Goal: Task Accomplishment & Management: Complete application form

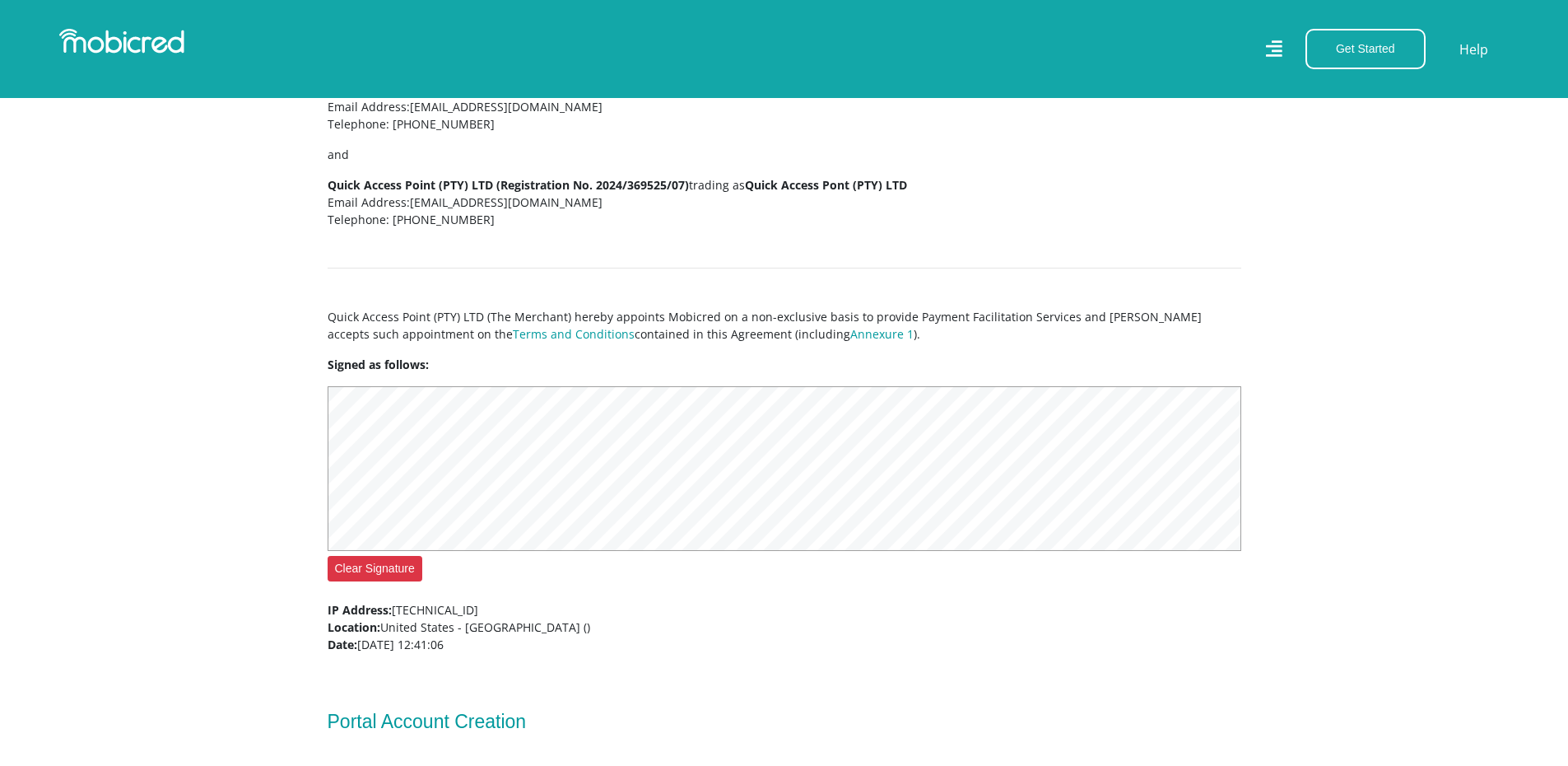
scroll to position [741, 12]
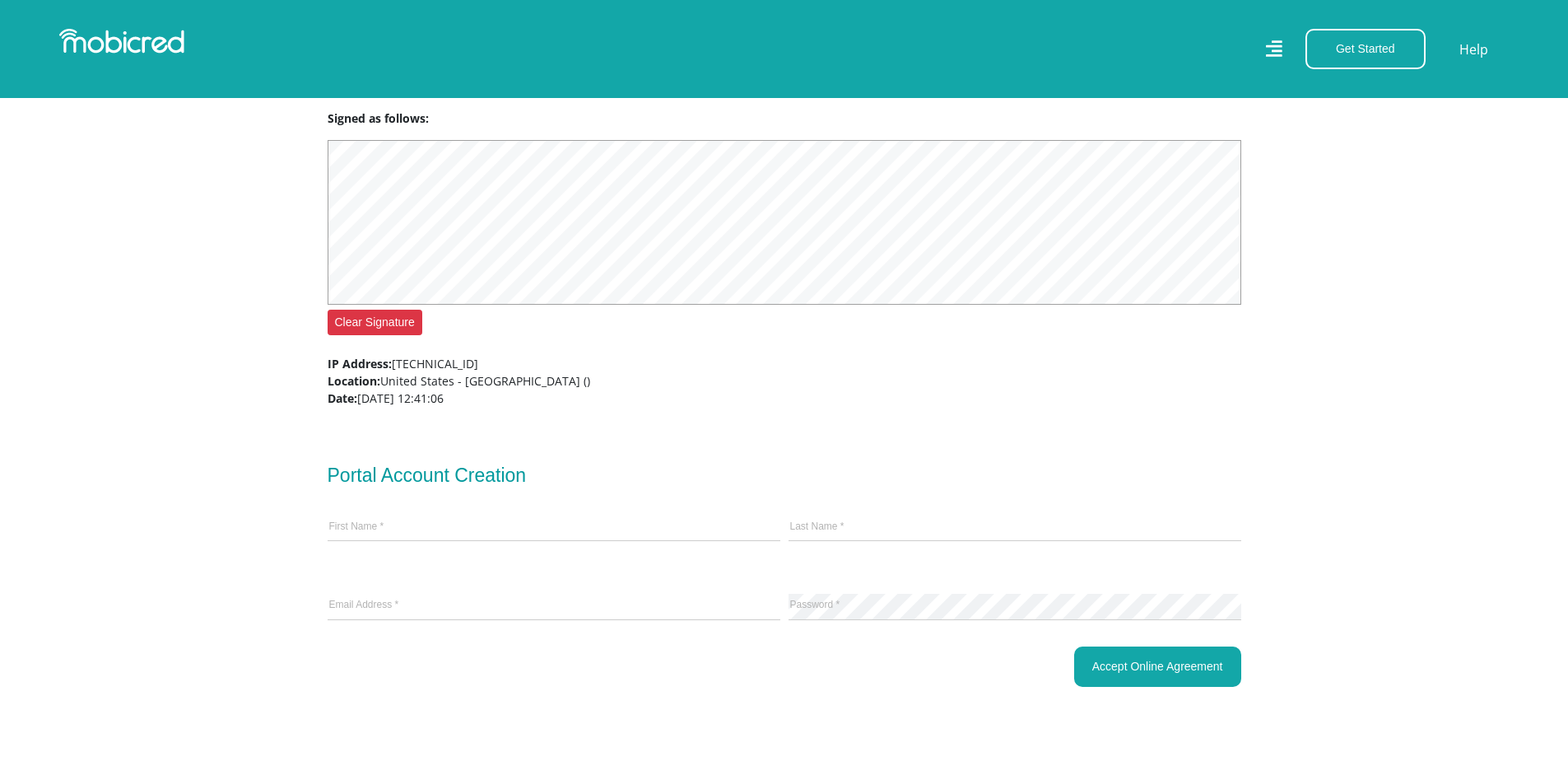
scroll to position [741, 12]
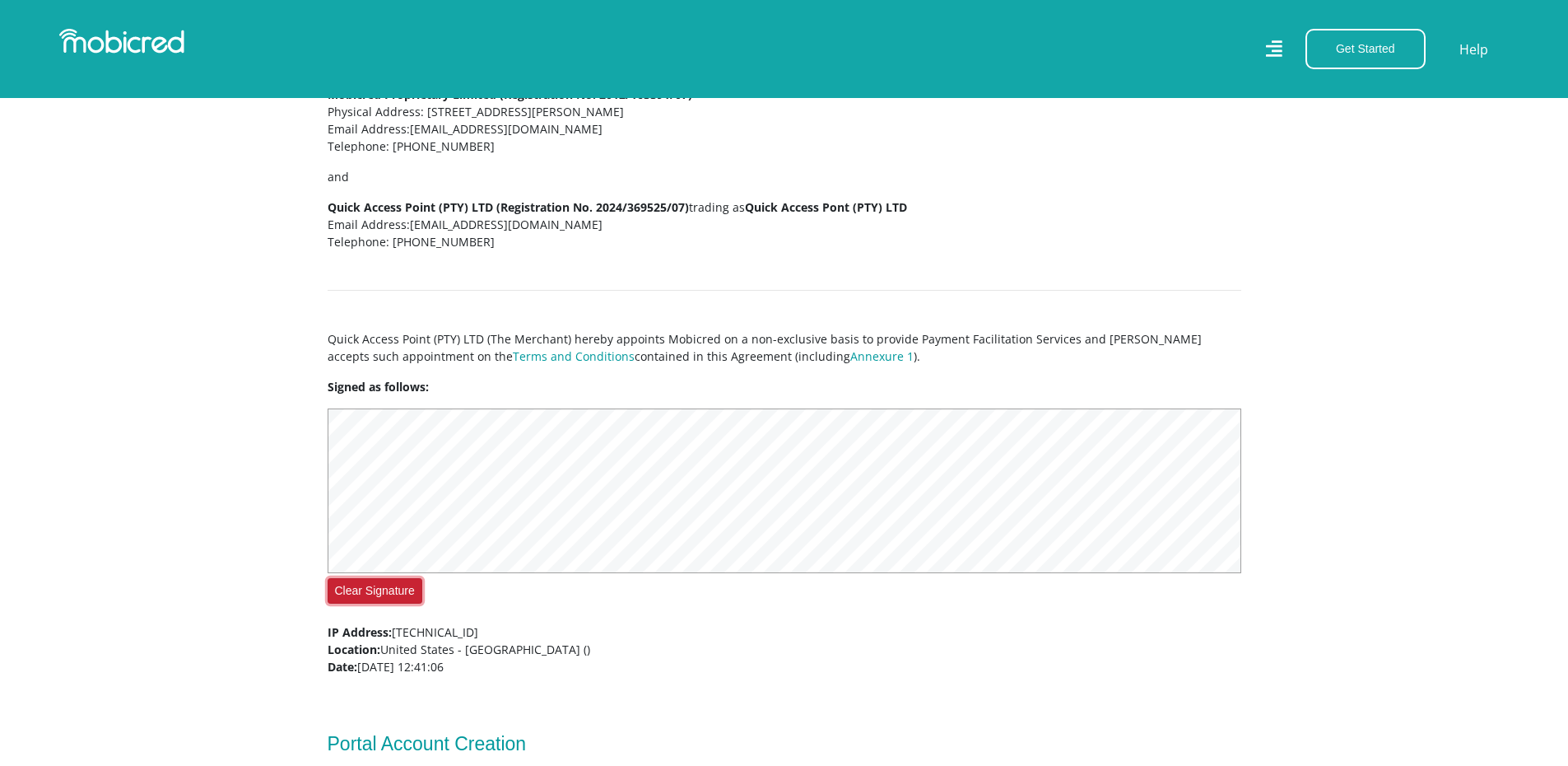
click at [341, 595] on button "Clear Signature" at bounding box center [374, 591] width 94 height 26
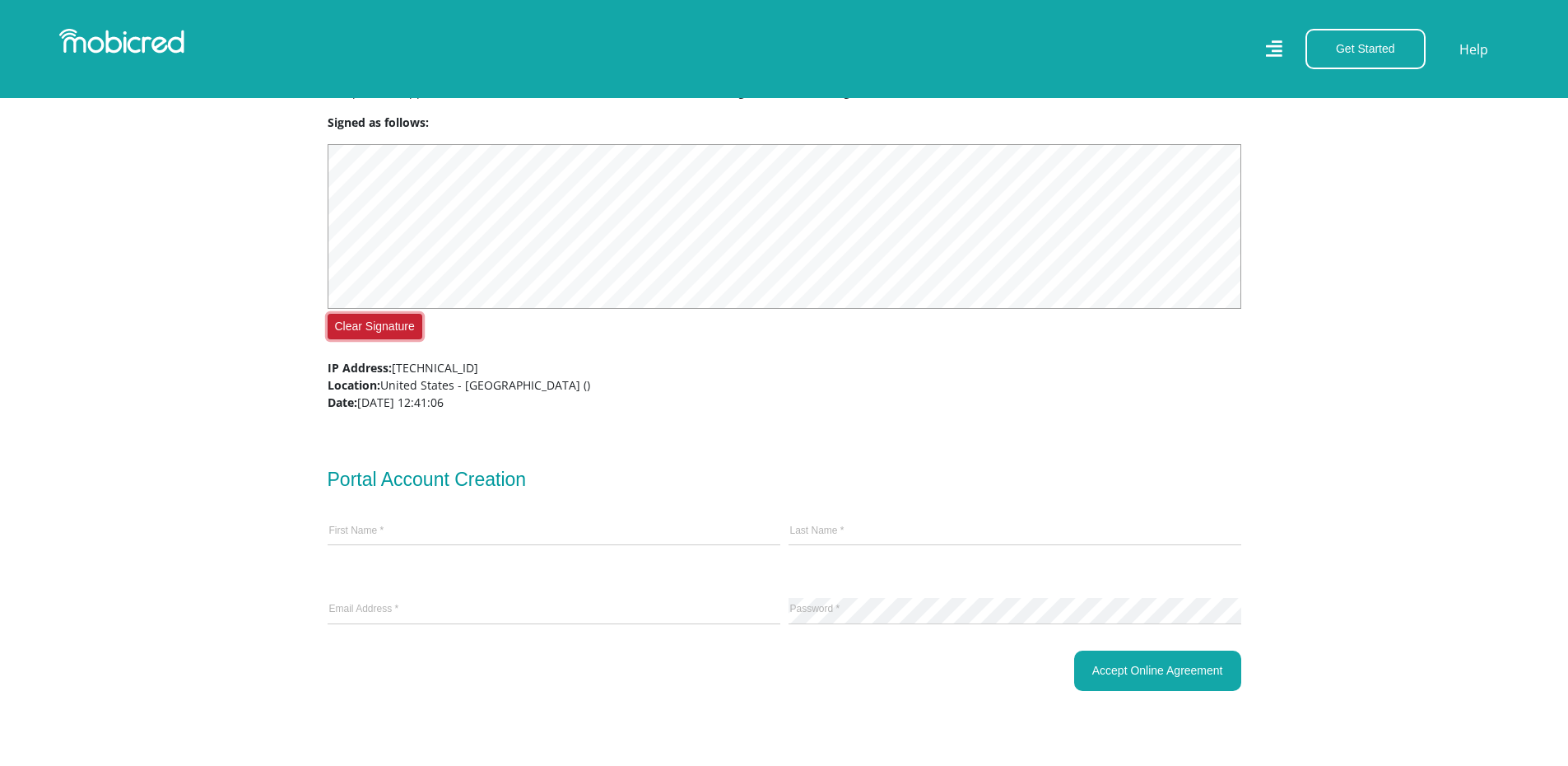
scroll to position [988, 12]
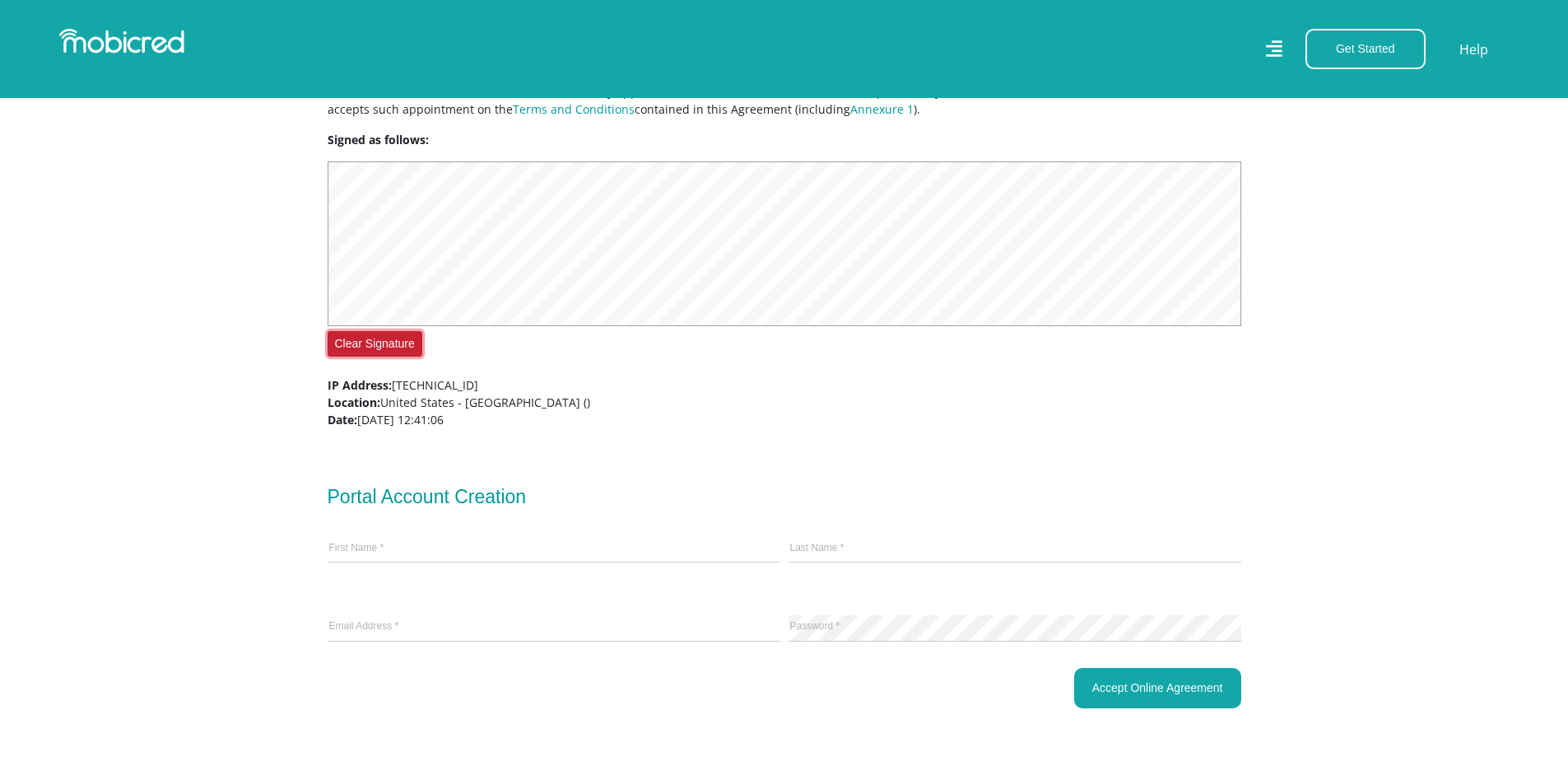
click at [368, 346] on button "Clear Signature" at bounding box center [374, 343] width 94 height 26
click at [367, 356] on button "Clear Signature" at bounding box center [374, 343] width 94 height 26
click at [370, 352] on button "Clear Signature" at bounding box center [374, 343] width 94 height 26
click at [94, 254] on section "Merchant Agreement entered into between Mobicred Proprietary Limited (Registrat…" at bounding box center [784, 218] width 1568 height 1138
click at [395, 554] on input "text" at bounding box center [553, 549] width 452 height 25
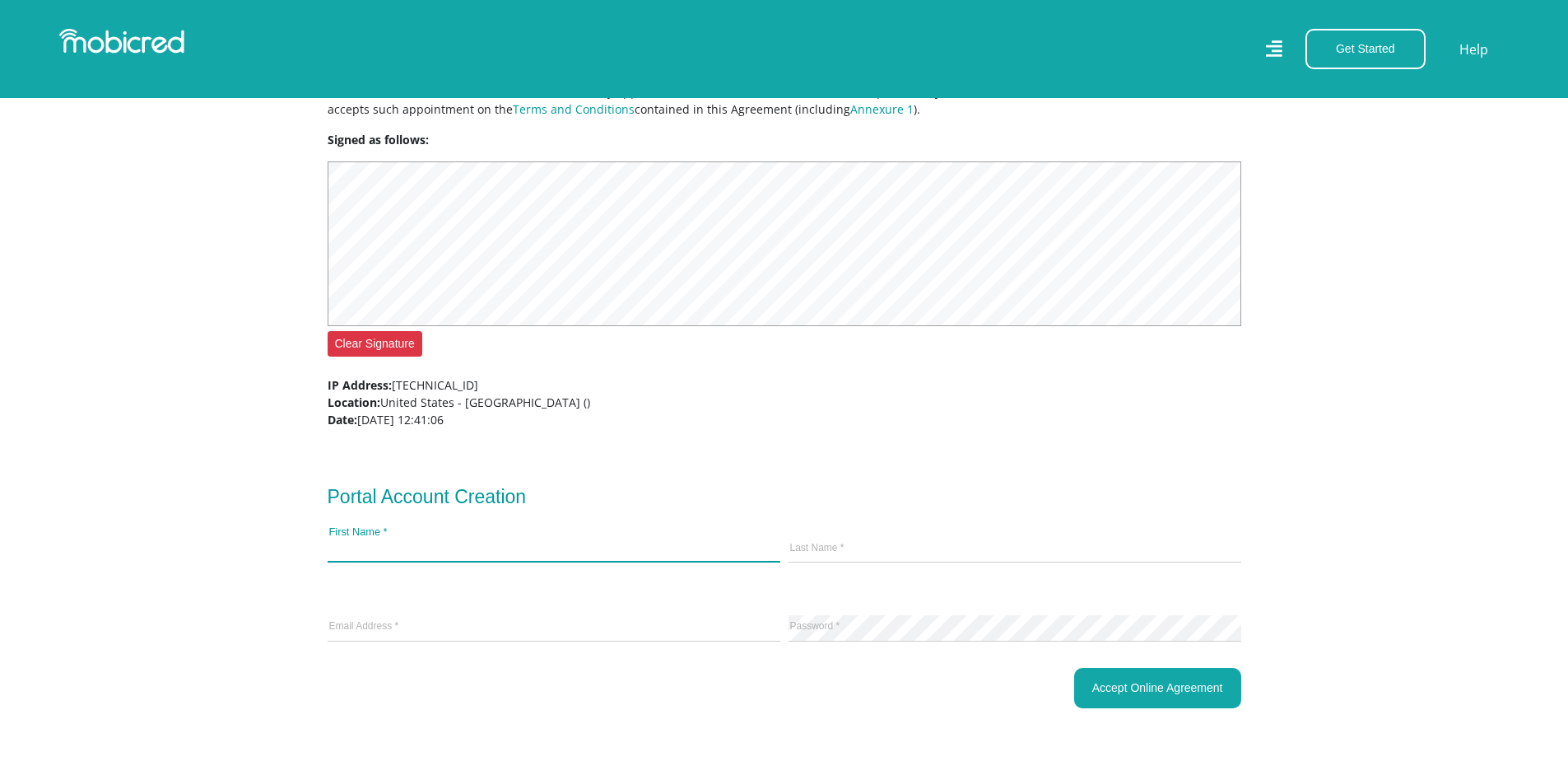
type input "Jacquline"
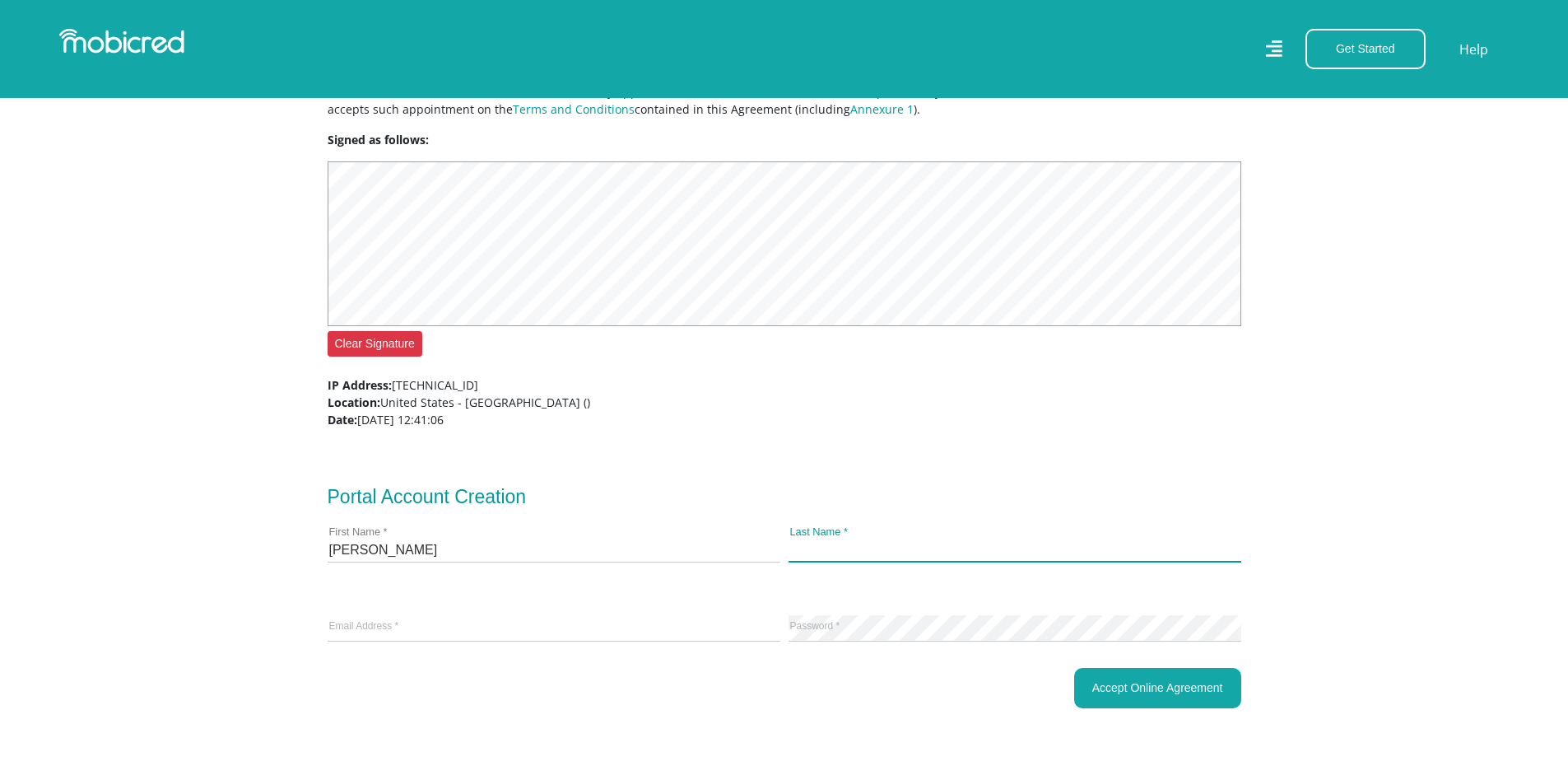
click at [825, 558] on input "Last Name *" at bounding box center [1015, 549] width 452 height 25
click at [832, 557] on input "Last Name *" at bounding box center [1015, 549] width 452 height 25
click at [830, 556] on input "Last Name *" at bounding box center [1015, 549] width 452 height 25
click at [580, 561] on input "Jacquline" at bounding box center [553, 549] width 452 height 25
click at [609, 561] on input "Jacquline" at bounding box center [553, 549] width 452 height 25
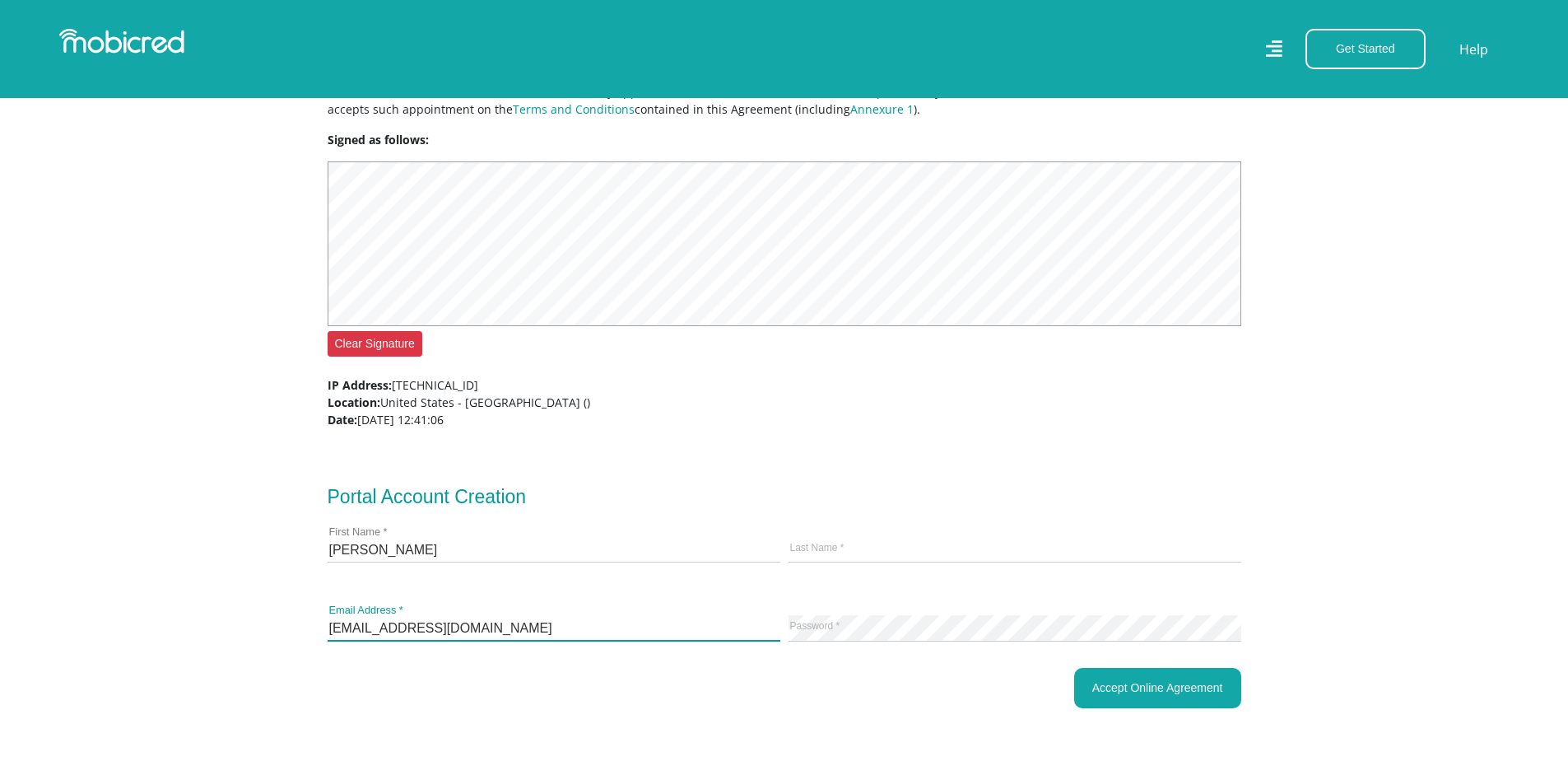
click at [627, 624] on input "simonmktonto@gmail.com" at bounding box center [553, 628] width 452 height 25
type input "quickaccesspoint@gmail.com"
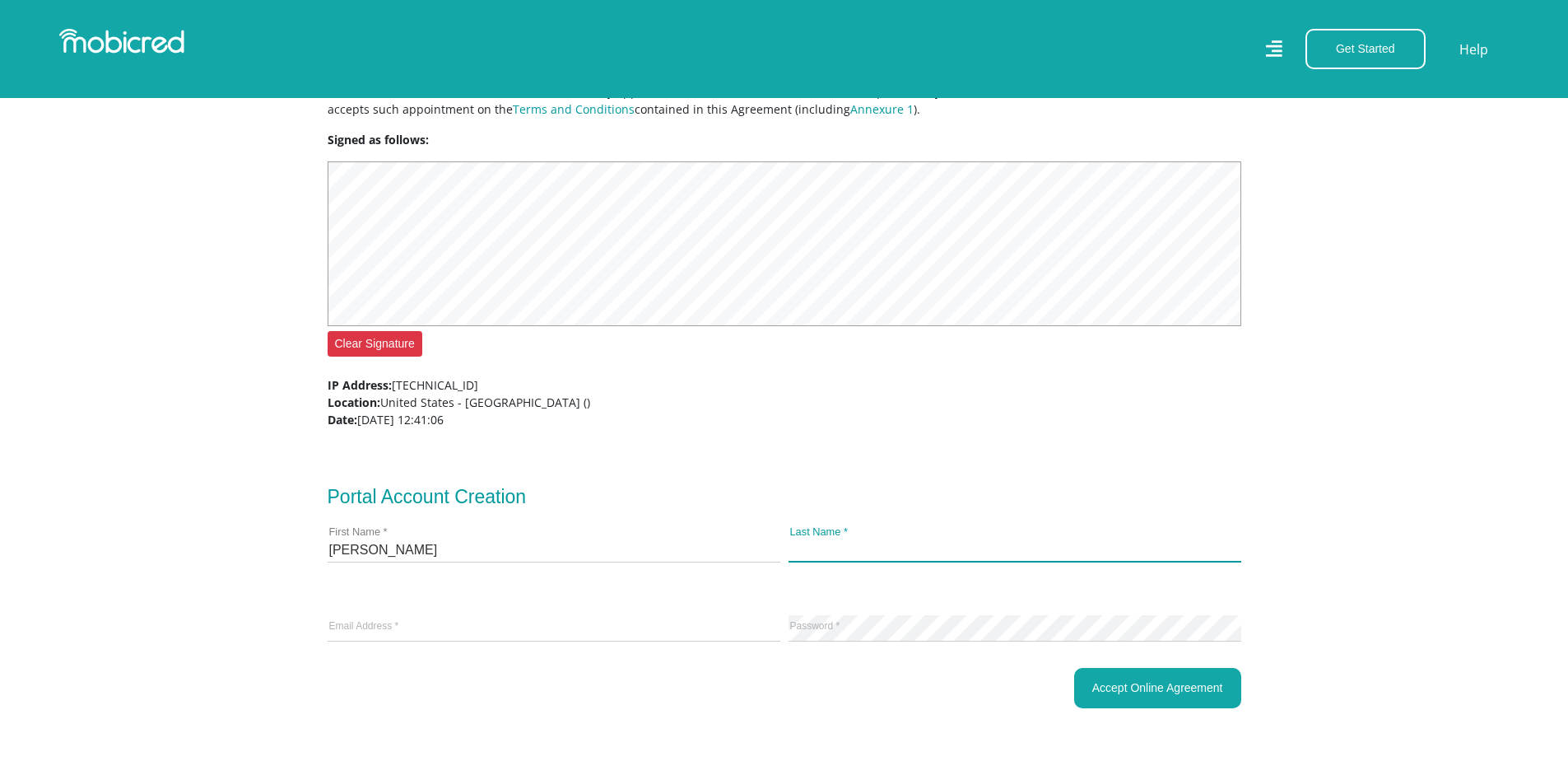
click at [839, 548] on input "Last Name *" at bounding box center [1015, 549] width 452 height 25
click at [858, 548] on input "Last Name *" at bounding box center [1015, 549] width 452 height 25
type input "Mukonda"
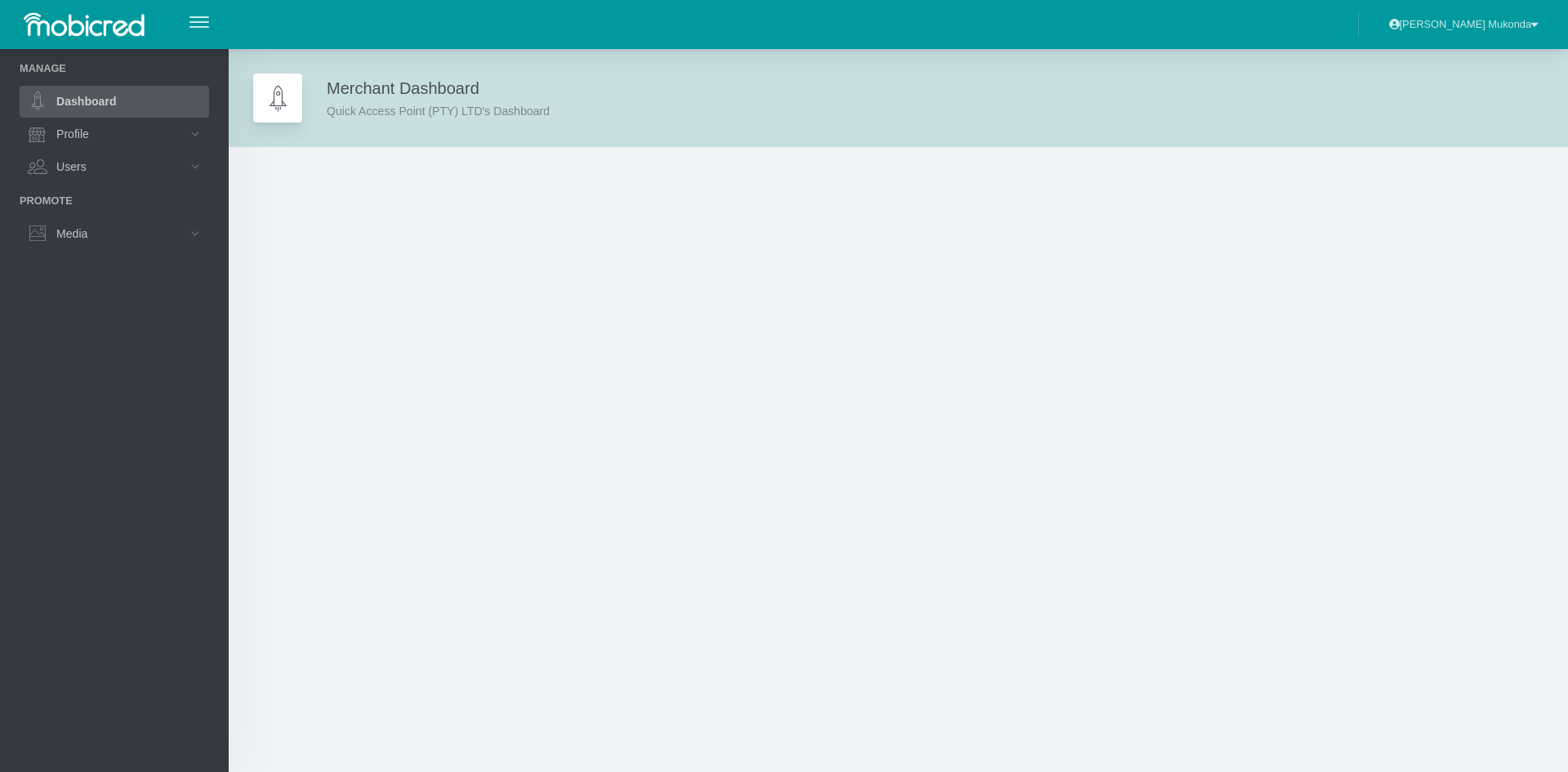
drag, startPoint x: 262, startPoint y: 810, endPoint x: 273, endPoint y: 810, distance: 11.0
click at [273, 771] on html "Jacquline Mukonda Merchant Portal" at bounding box center [784, 386] width 1568 height 772
drag, startPoint x: 88, startPoint y: 396, endPoint x: 87, endPoint y: 382, distance: 14.0
click at [88, 395] on div "Manage Dashboard Profile Account Status Details Categories Profile & Branding C…" at bounding box center [114, 410] width 229 height 723
click at [182, 232] on icon at bounding box center [195, 232] width 27 height 27
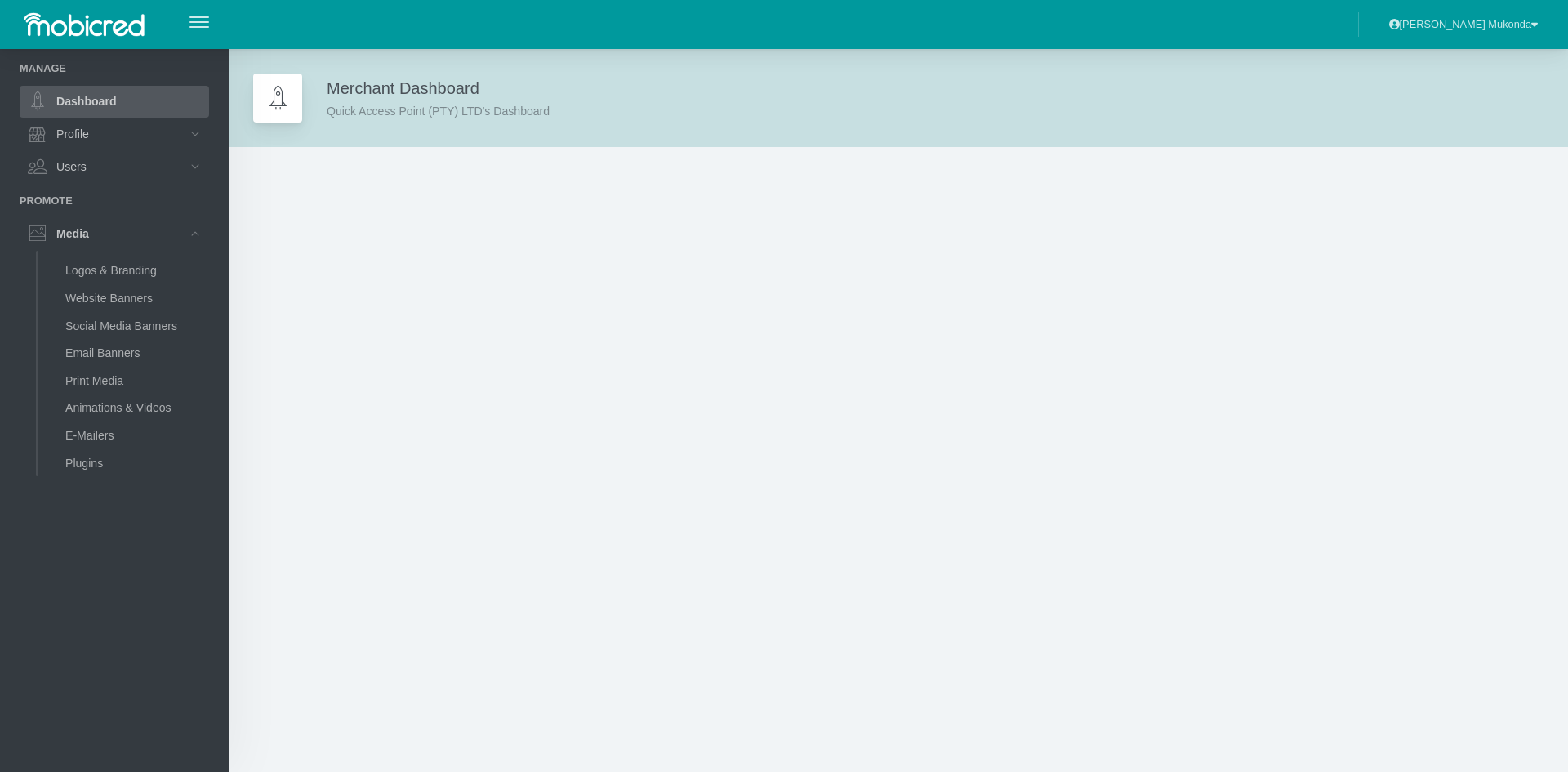
click at [604, 248] on div "Merchant Dashboard Quick Access Point (PTY) LTD's Dashboard" at bounding box center [898, 410] width 1339 height 723
click at [153, 132] on link "Profile" at bounding box center [114, 133] width 189 height 31
click at [112, 105] on link "Dashboard" at bounding box center [114, 101] width 189 height 31
click at [147, 129] on link "Profile" at bounding box center [114, 133] width 189 height 31
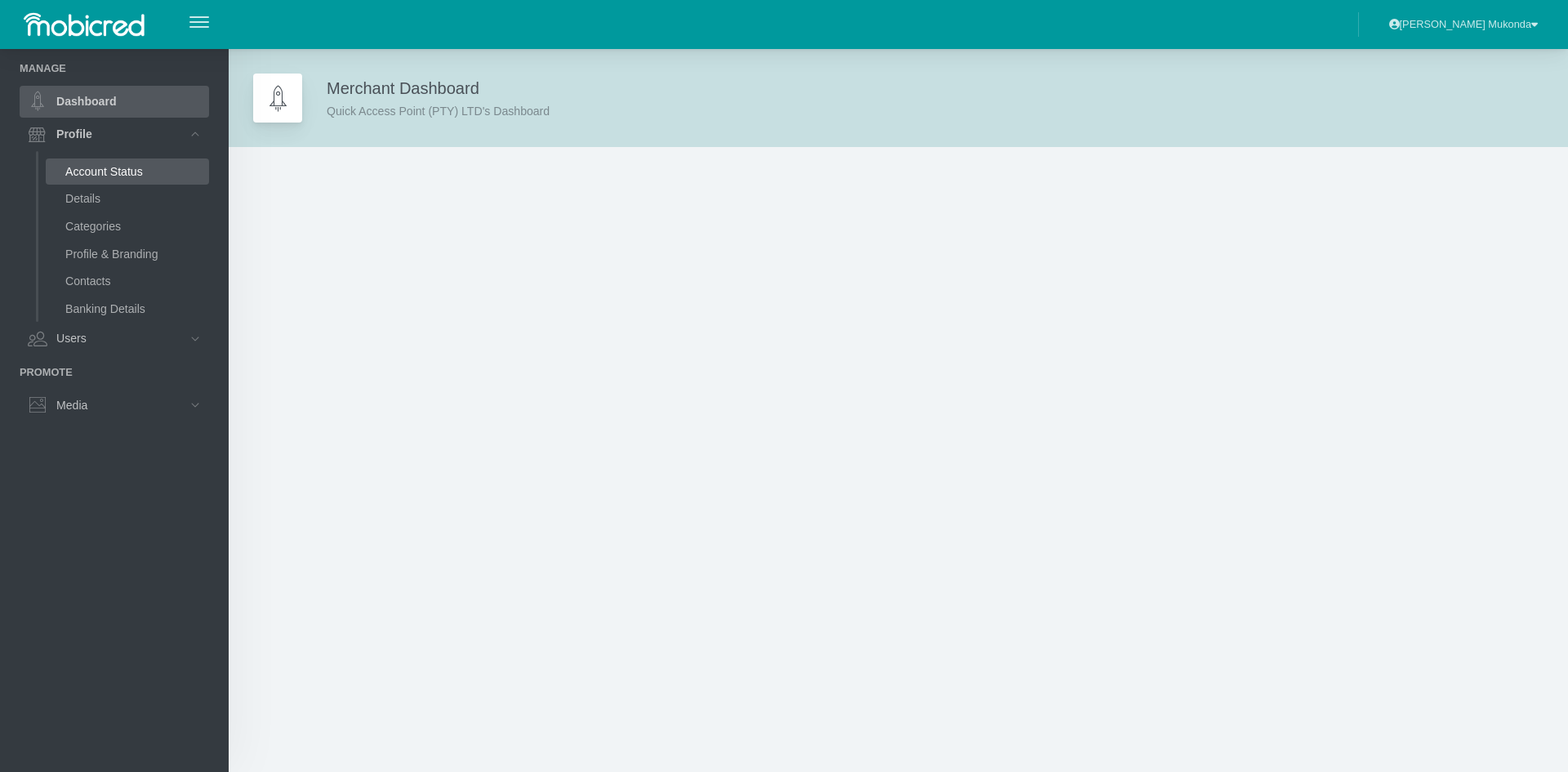
click at [126, 178] on link "Account Status" at bounding box center [127, 172] width 164 height 26
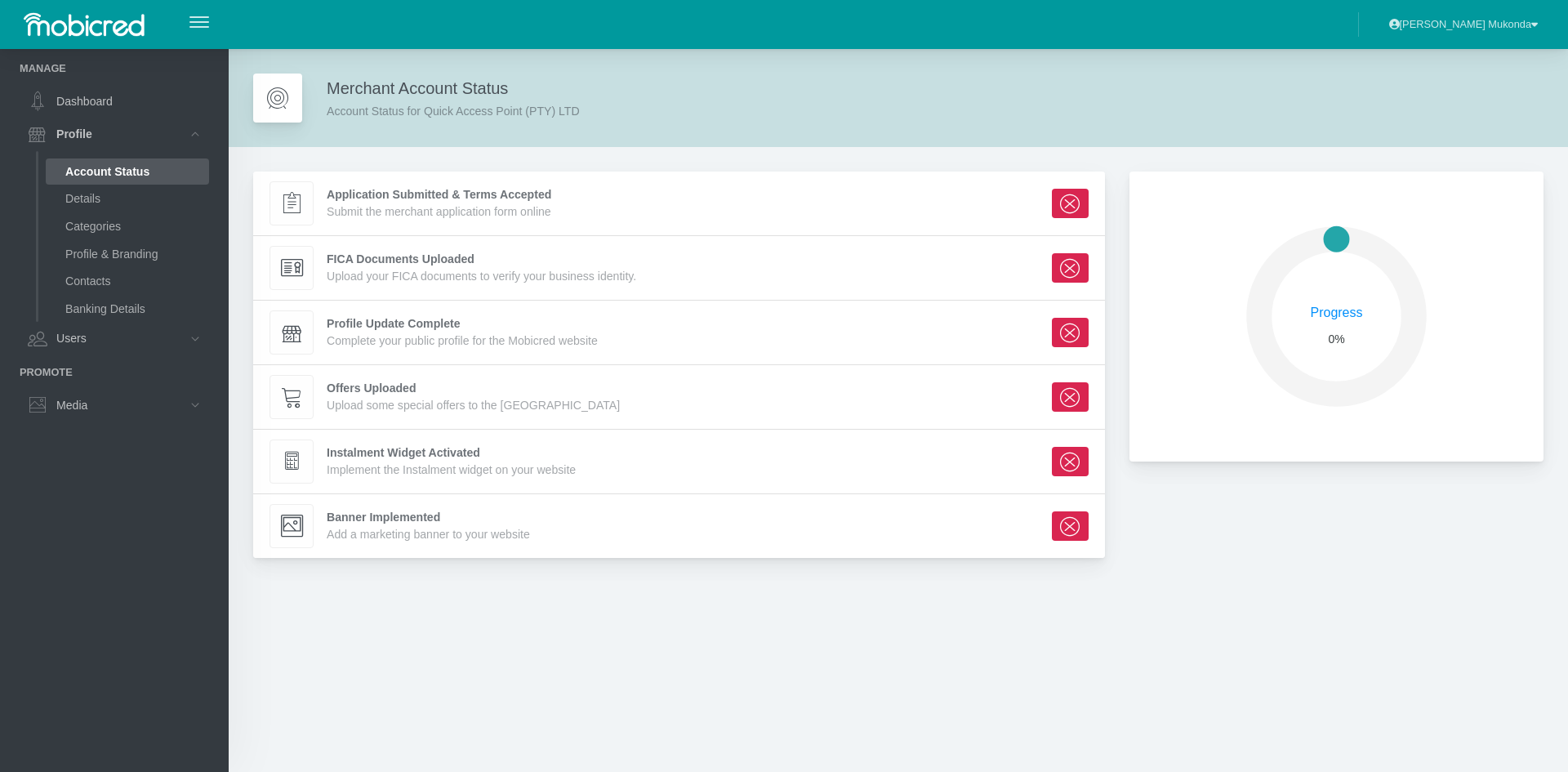
scroll to position [278, 401]
click at [99, 206] on link "Details" at bounding box center [127, 198] width 164 height 26
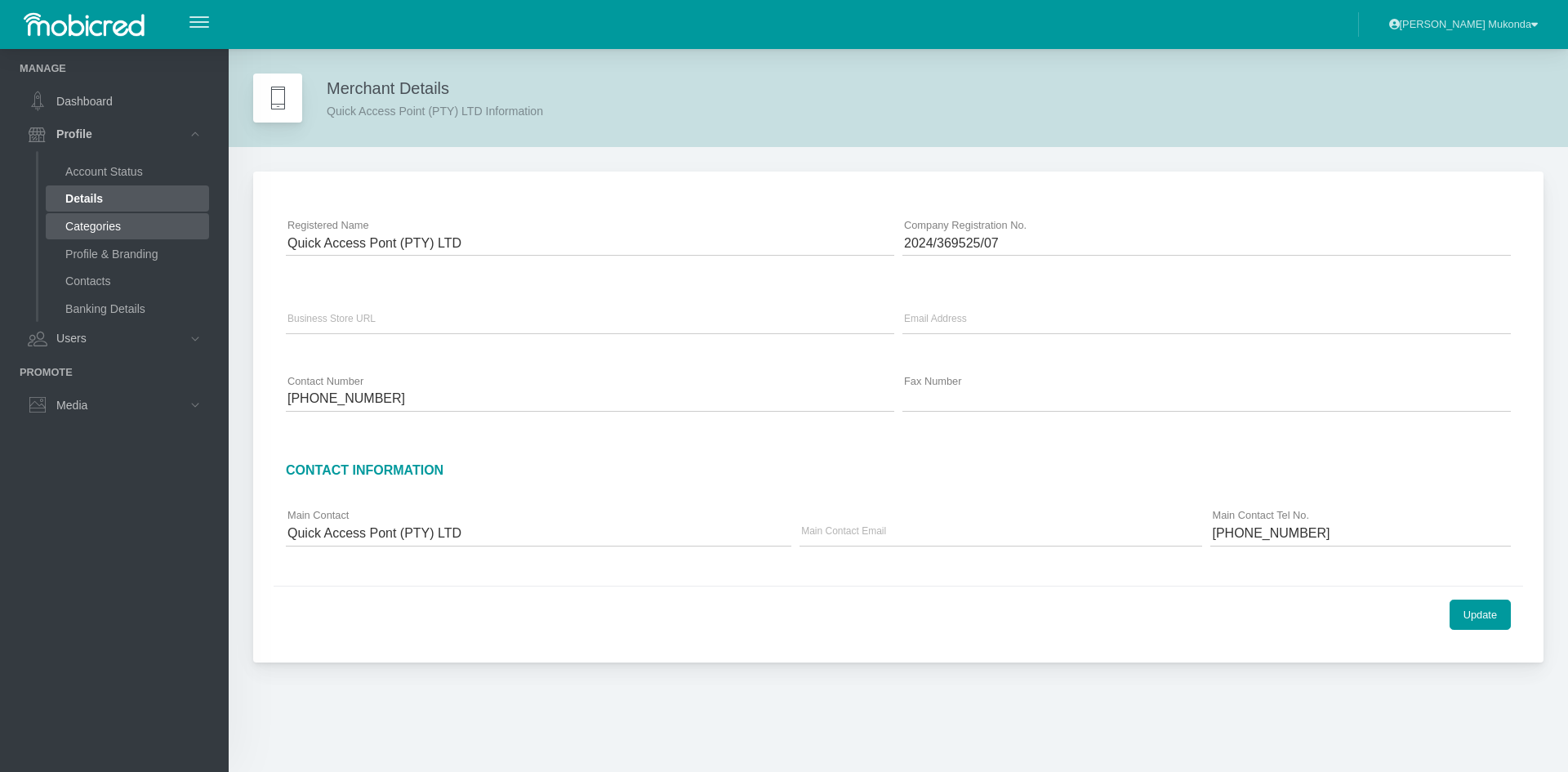
click at [106, 232] on link "Categories" at bounding box center [127, 227] width 164 height 26
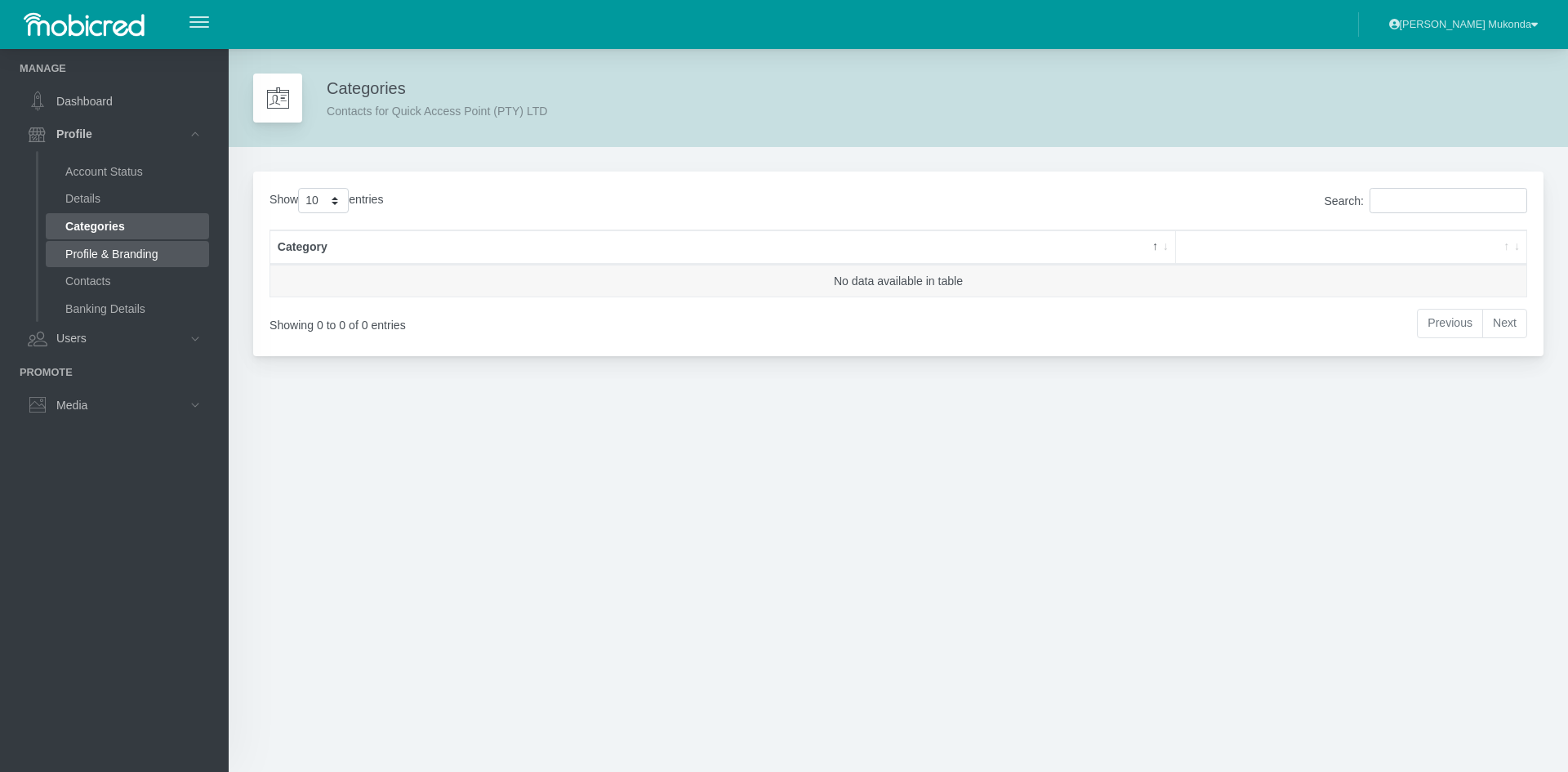
click at [109, 260] on link "Profile & Branding" at bounding box center [127, 254] width 164 height 26
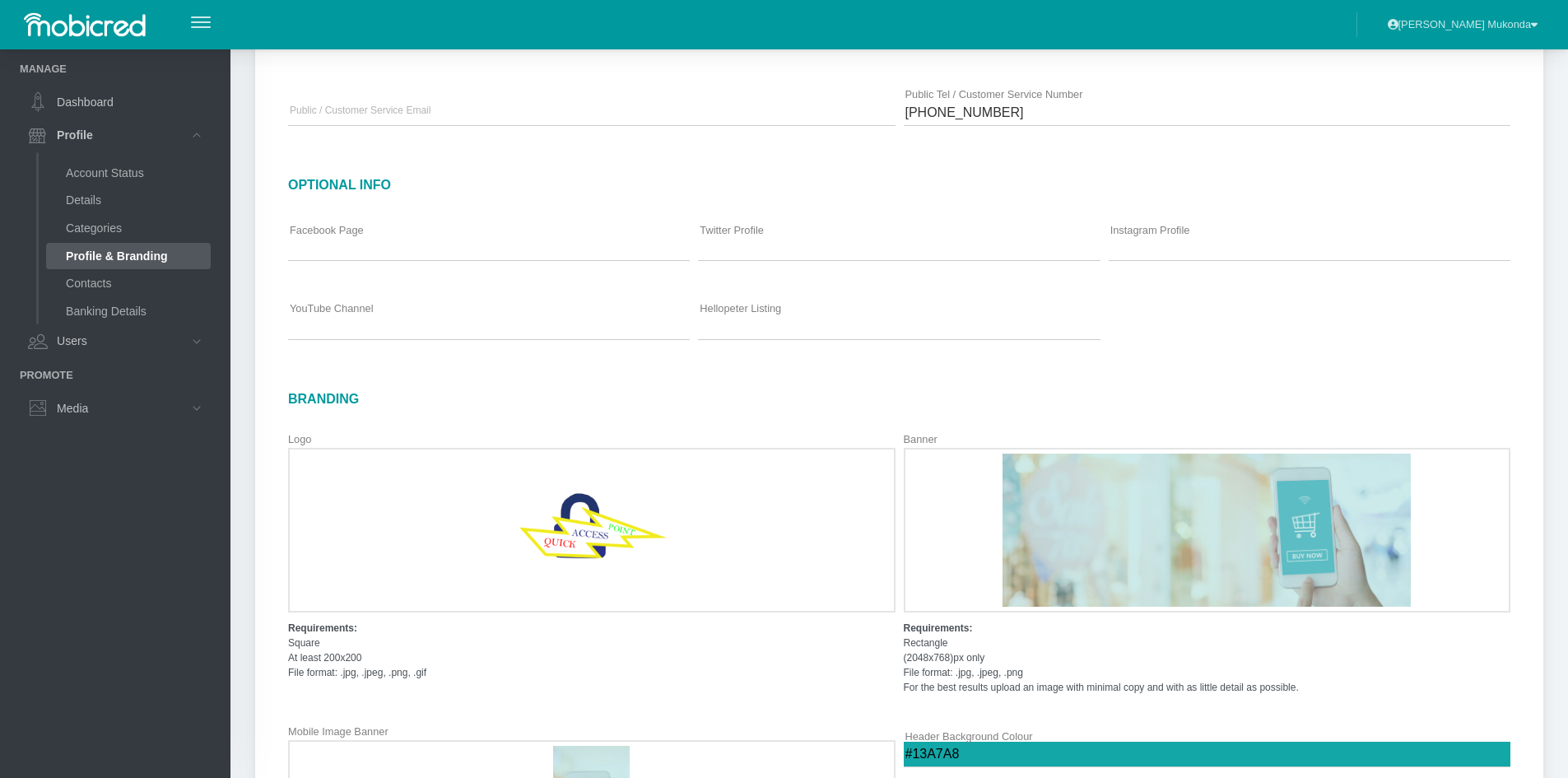
scroll to position [383, 0]
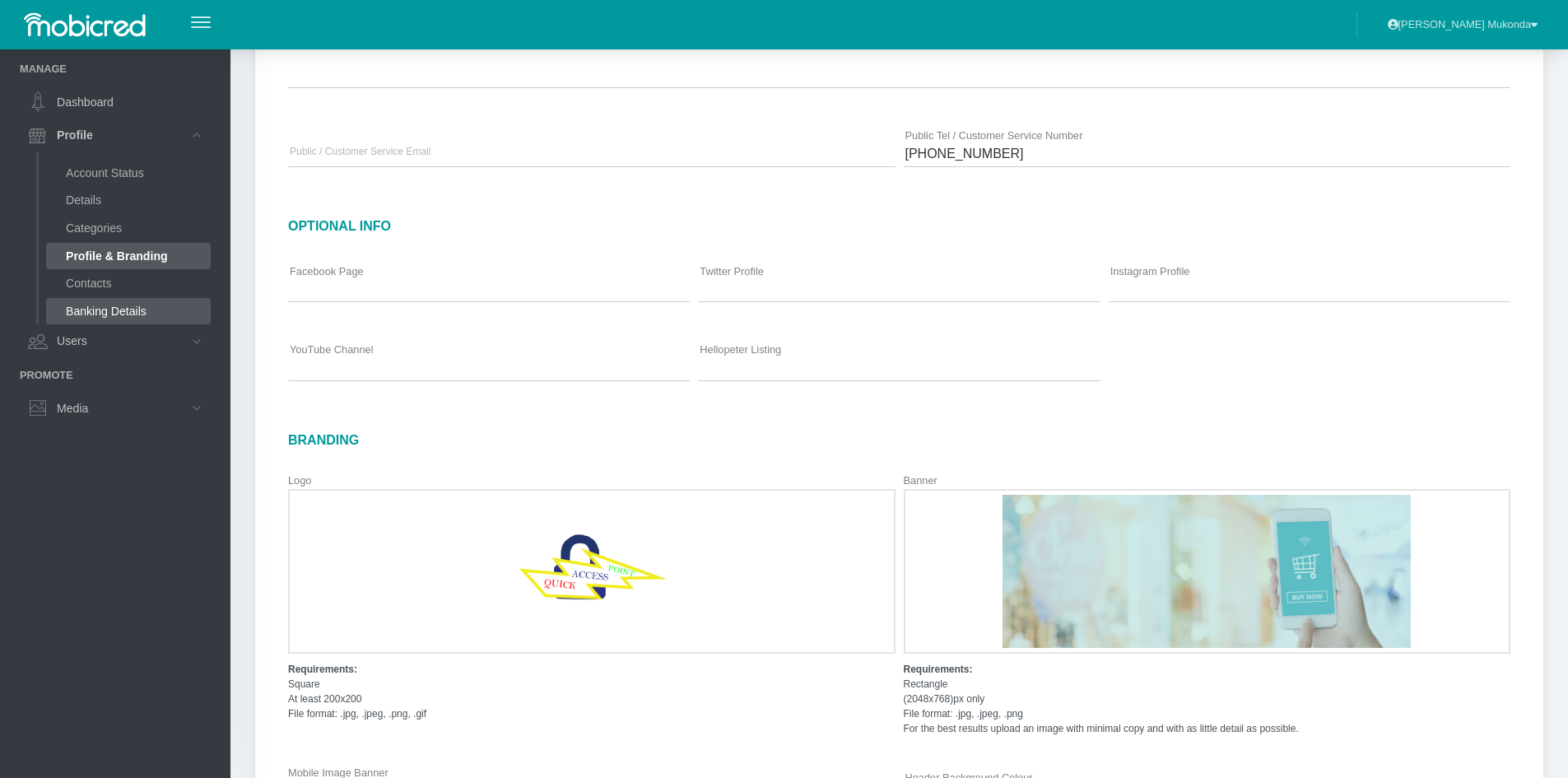
click at [104, 309] on link "Banking Details" at bounding box center [128, 311] width 165 height 27
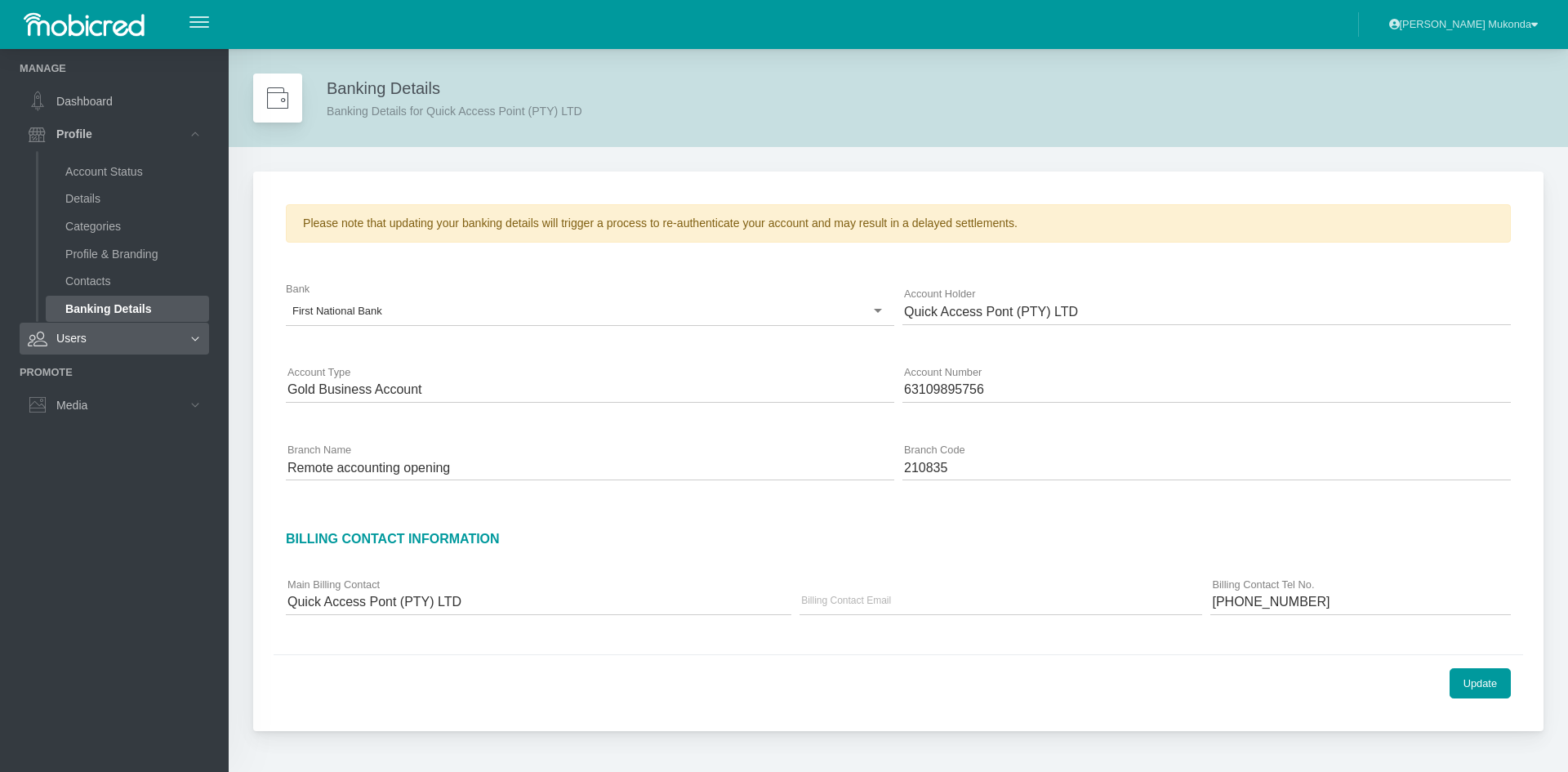
click at [166, 335] on link "Users" at bounding box center [114, 337] width 189 height 31
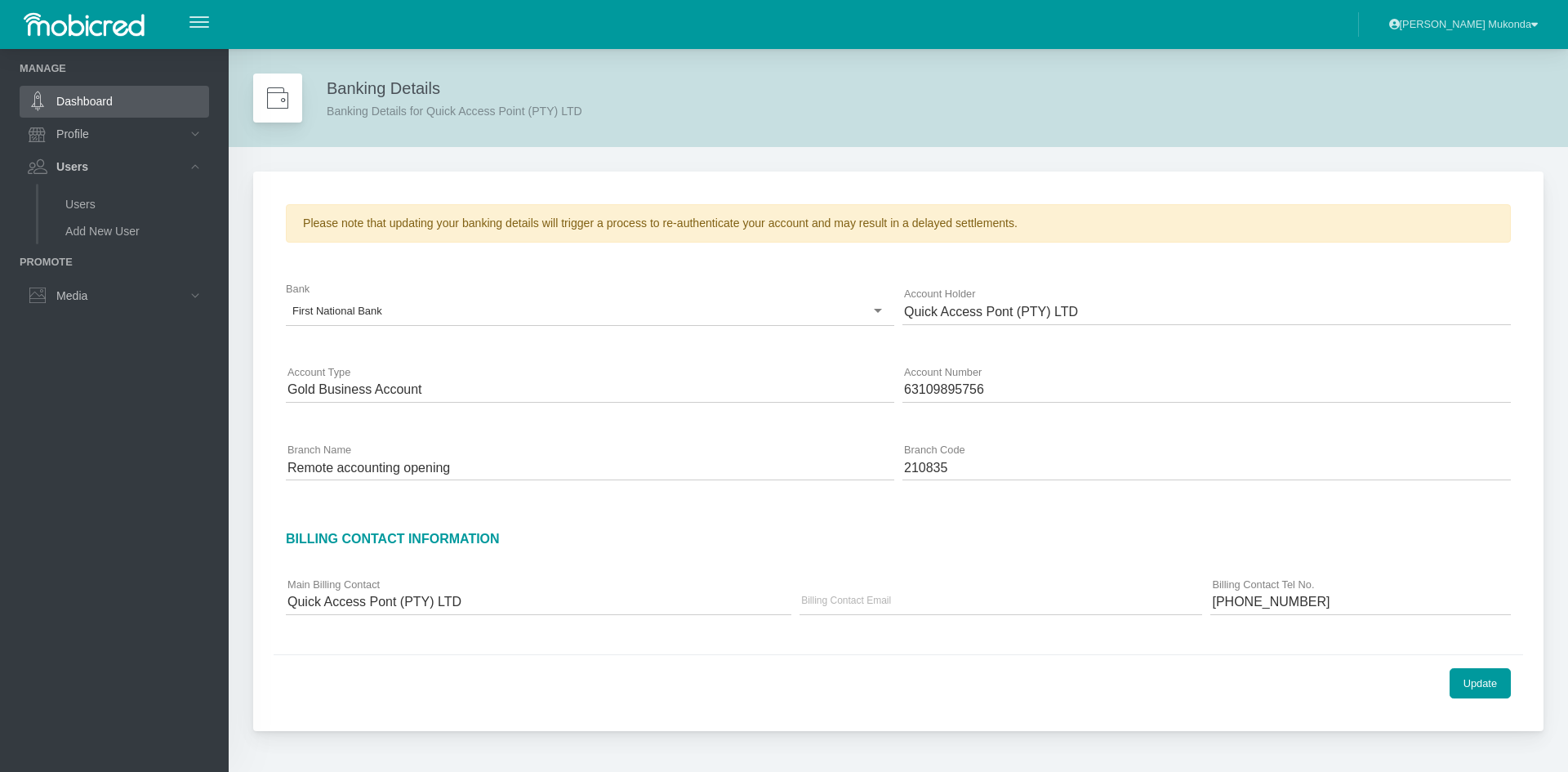
click at [77, 102] on link "Dashboard" at bounding box center [114, 101] width 189 height 31
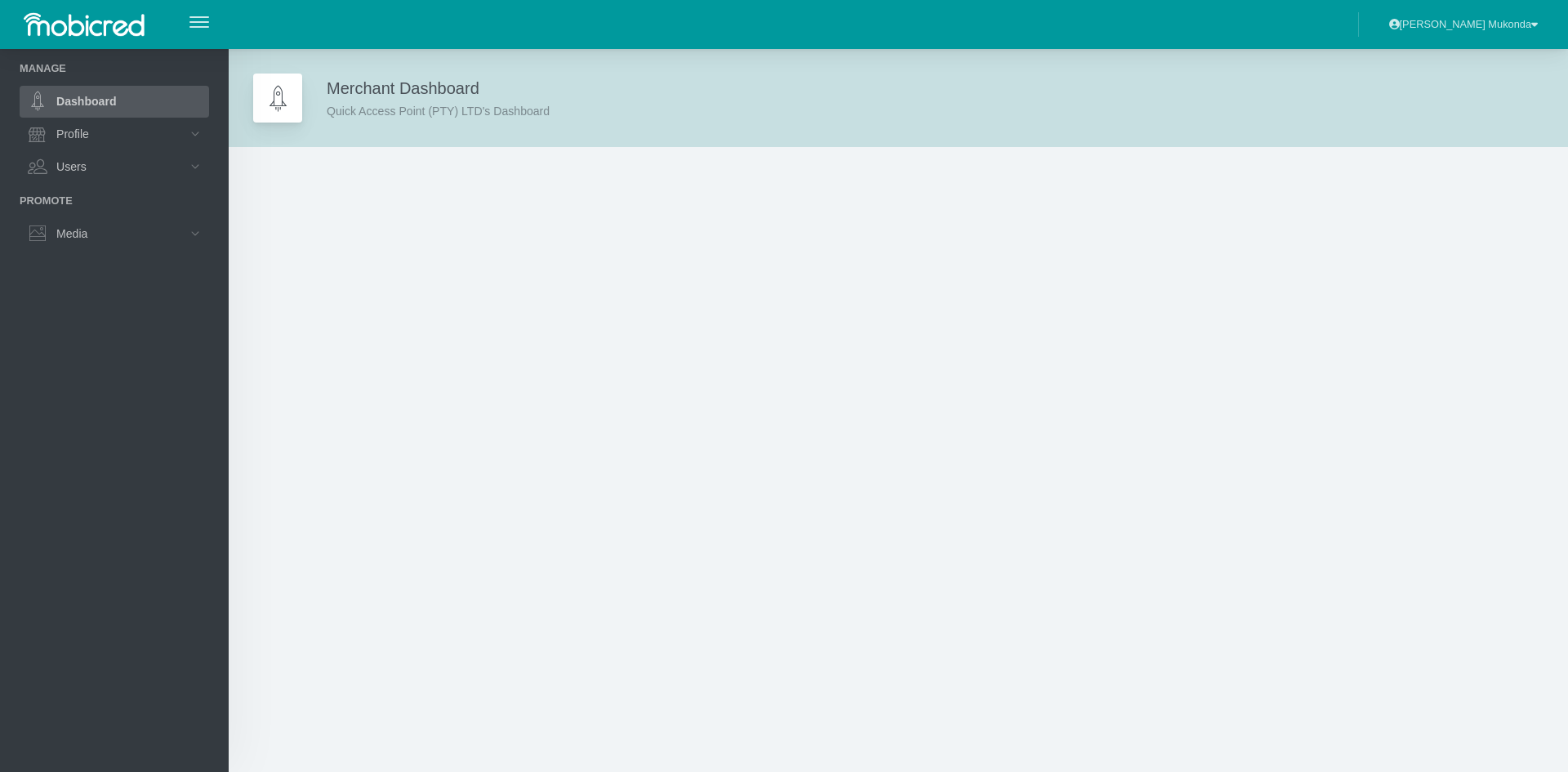
click at [81, 100] on link "Dashboard" at bounding box center [114, 101] width 189 height 31
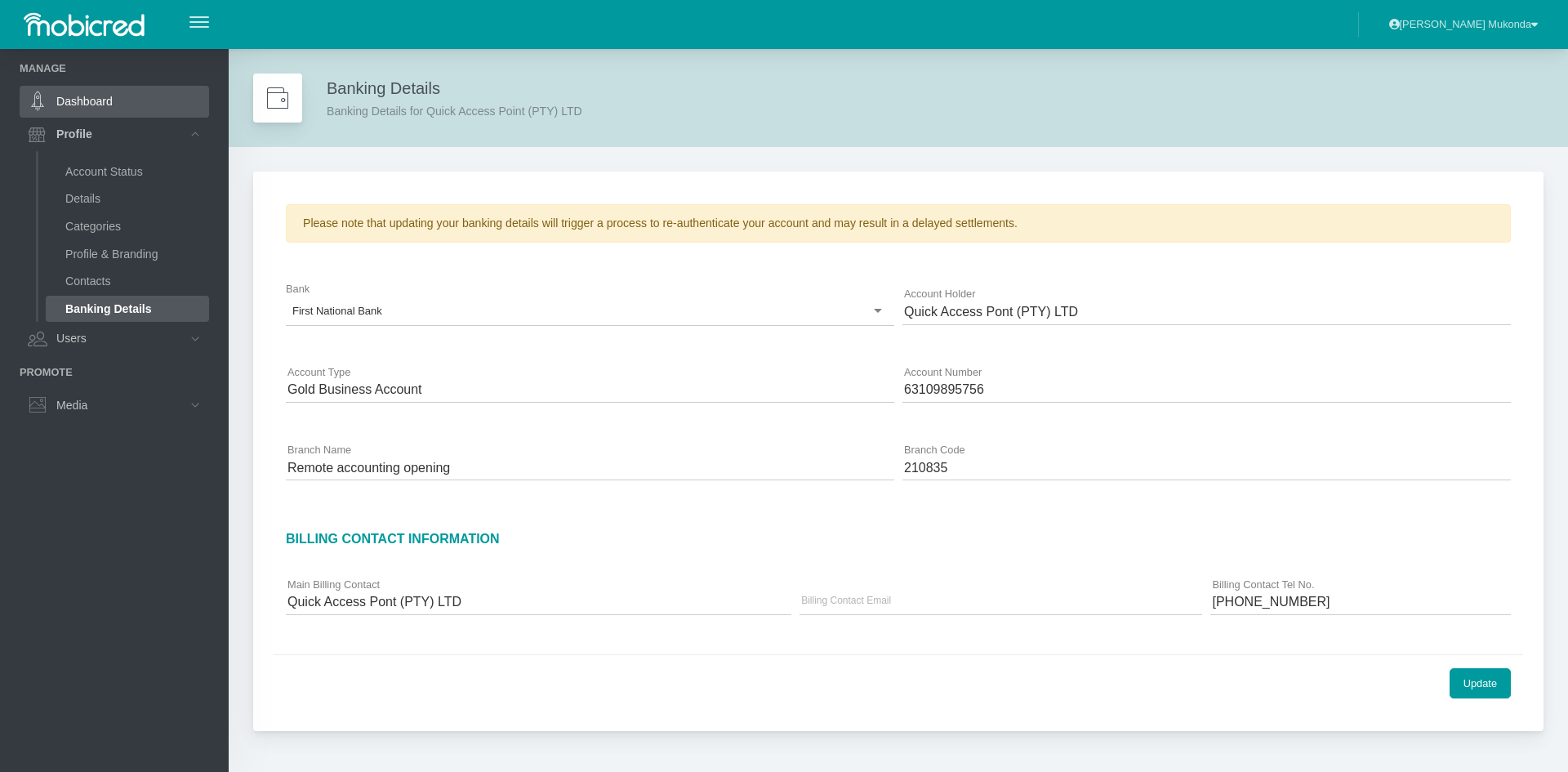
click at [92, 98] on link "Dashboard" at bounding box center [114, 101] width 189 height 31
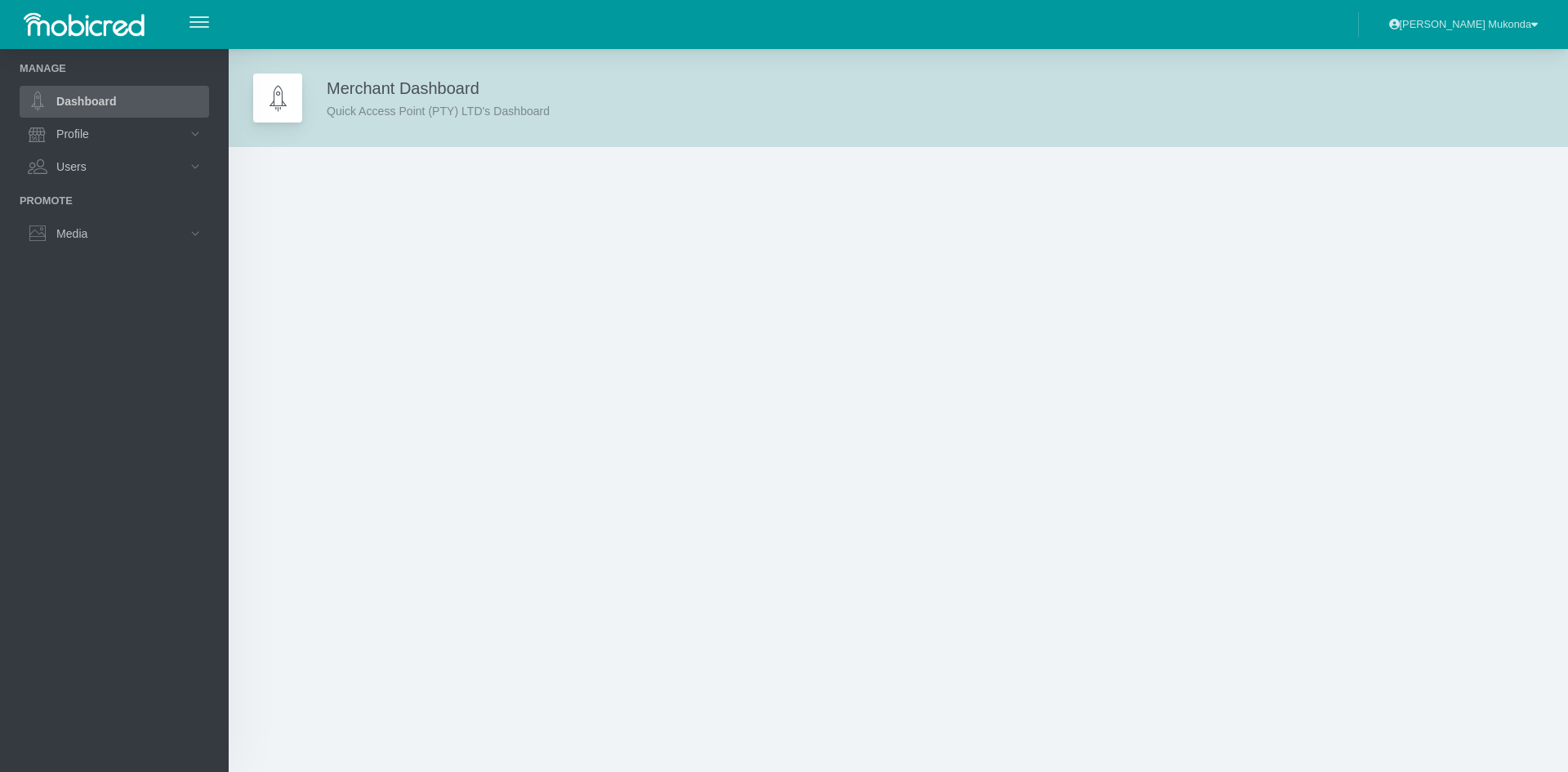
click at [1531, 24] on icon "button" at bounding box center [1534, 24] width 7 height 10
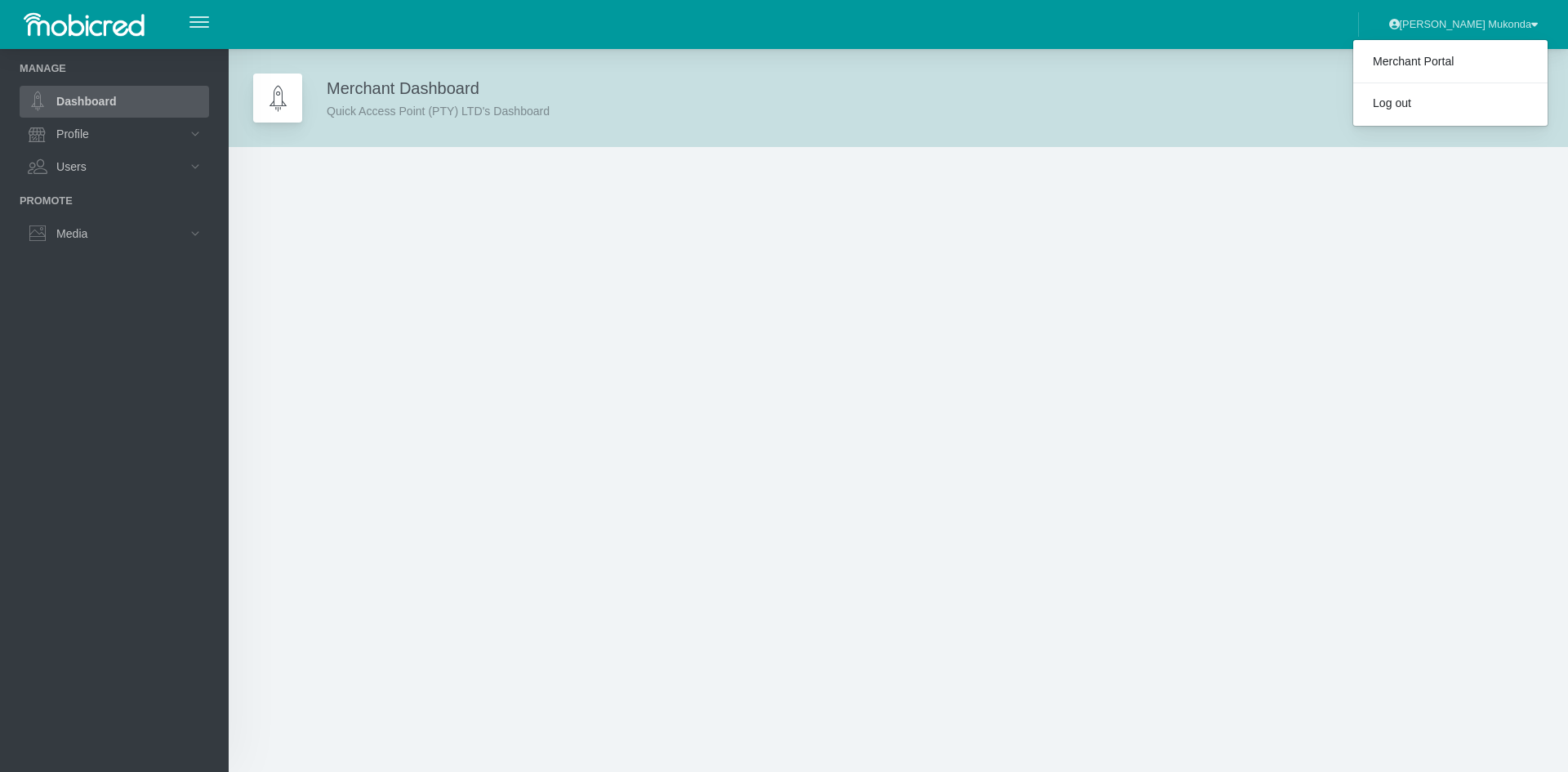
click at [1531, 24] on icon "button" at bounding box center [1534, 24] width 7 height 10
